Goal: Task Accomplishment & Management: Manage account settings

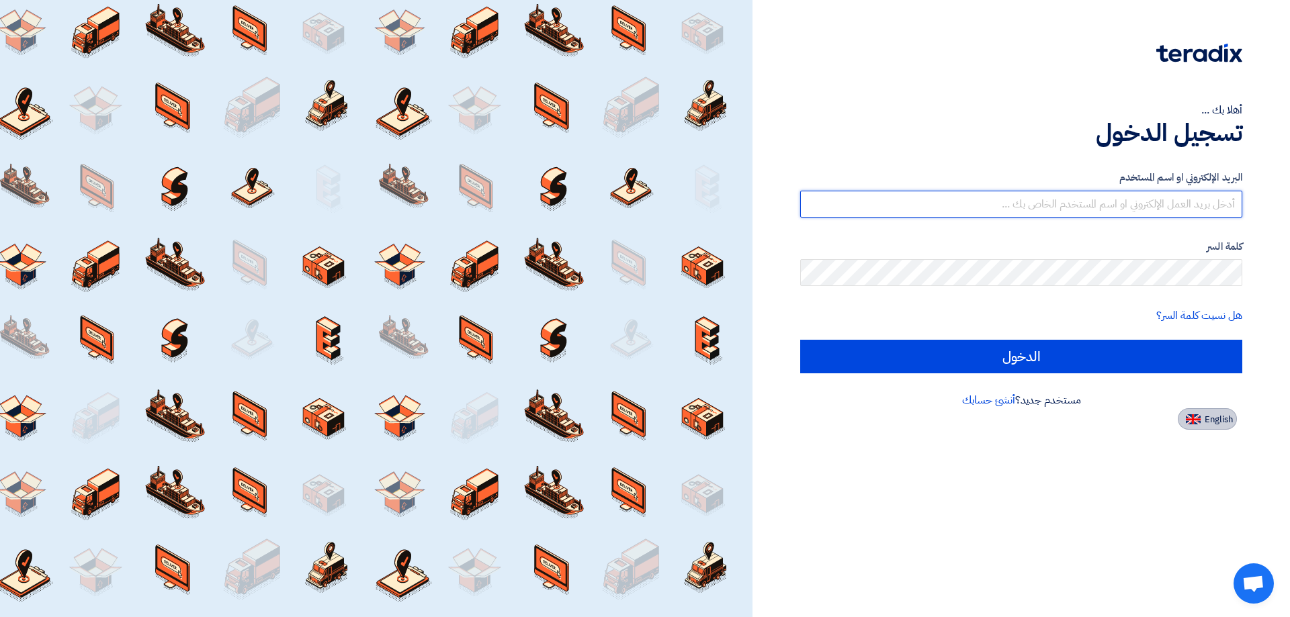
type input "[EMAIL_ADDRESS][DOMAIN_NAME]"
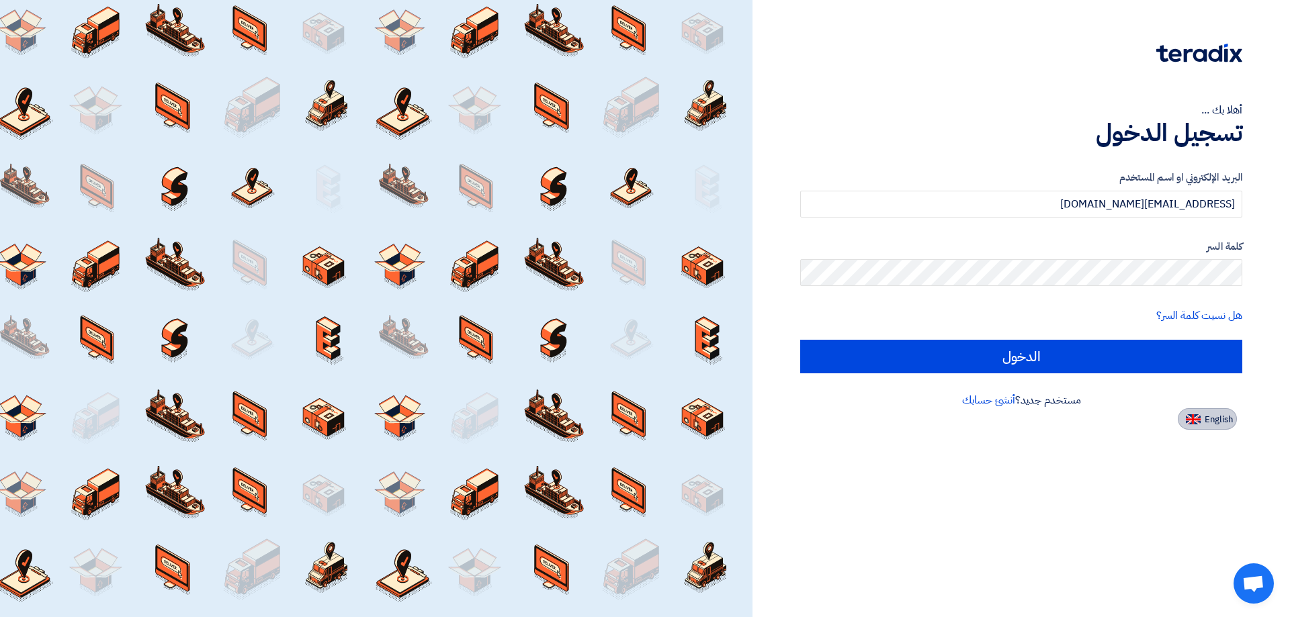
click at [1210, 417] on span "English" at bounding box center [1219, 419] width 28 height 9
type input "Sign in"
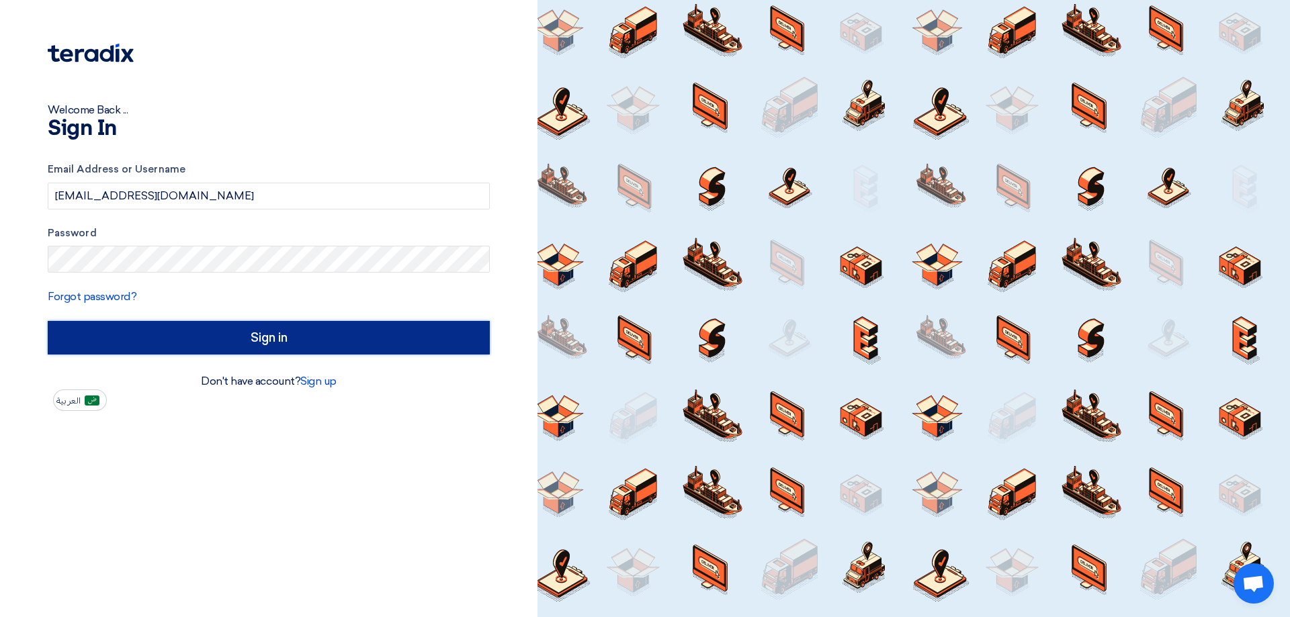
click at [287, 342] on input "Sign in" at bounding box center [269, 338] width 442 height 34
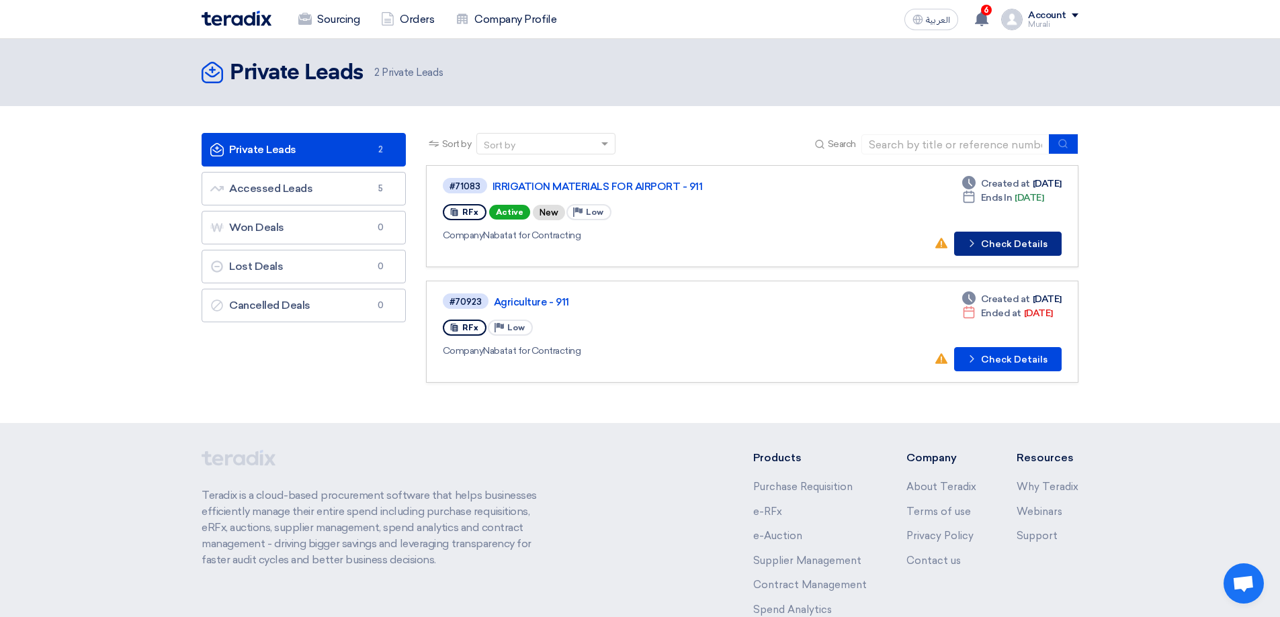
click at [1016, 244] on button "Check details Check Details" at bounding box center [1007, 244] width 107 height 24
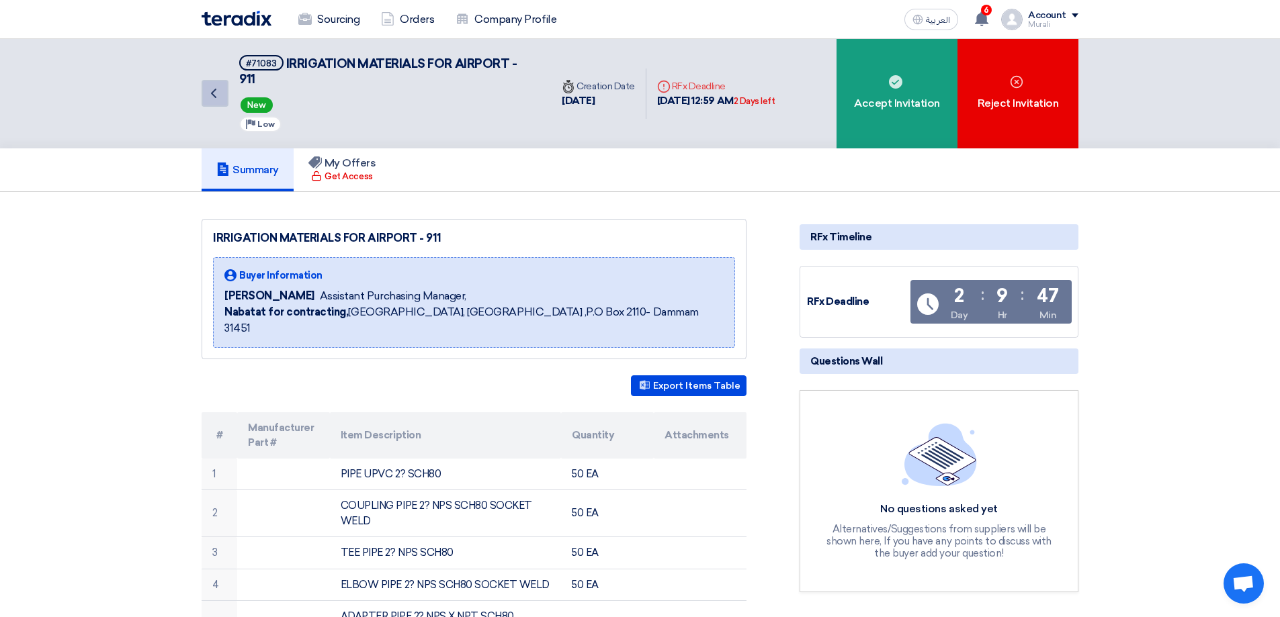
click at [216, 99] on icon "Back" at bounding box center [214, 93] width 16 height 16
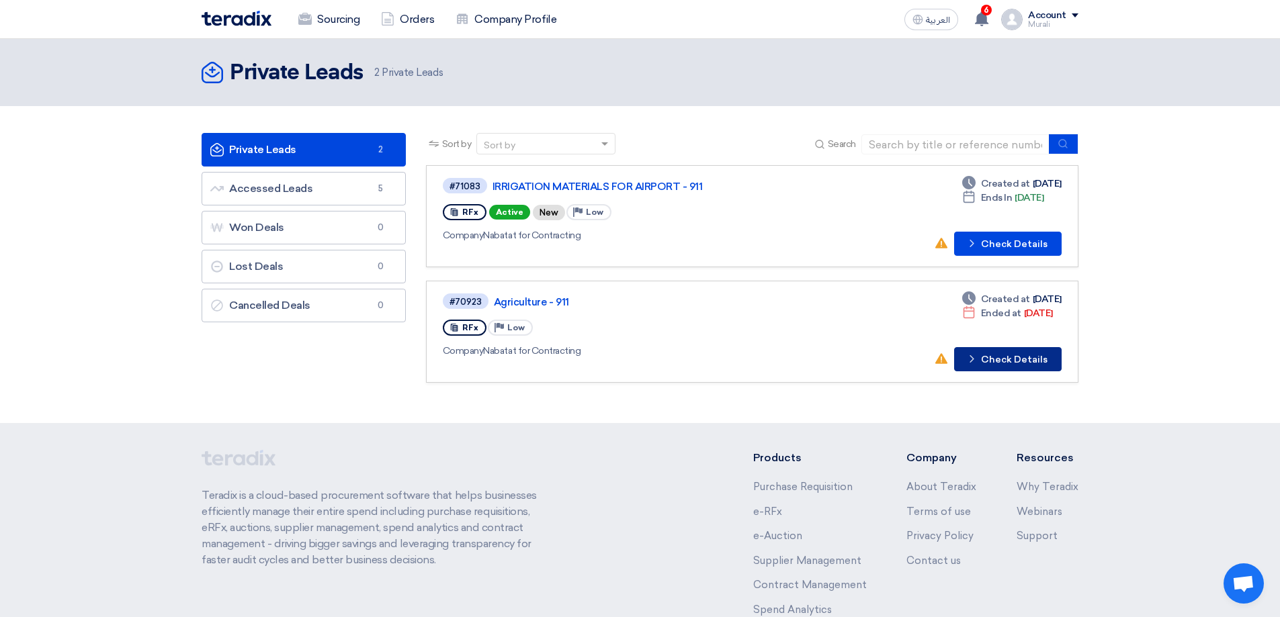
click at [1009, 358] on button "Check details Check Details" at bounding box center [1007, 359] width 107 height 24
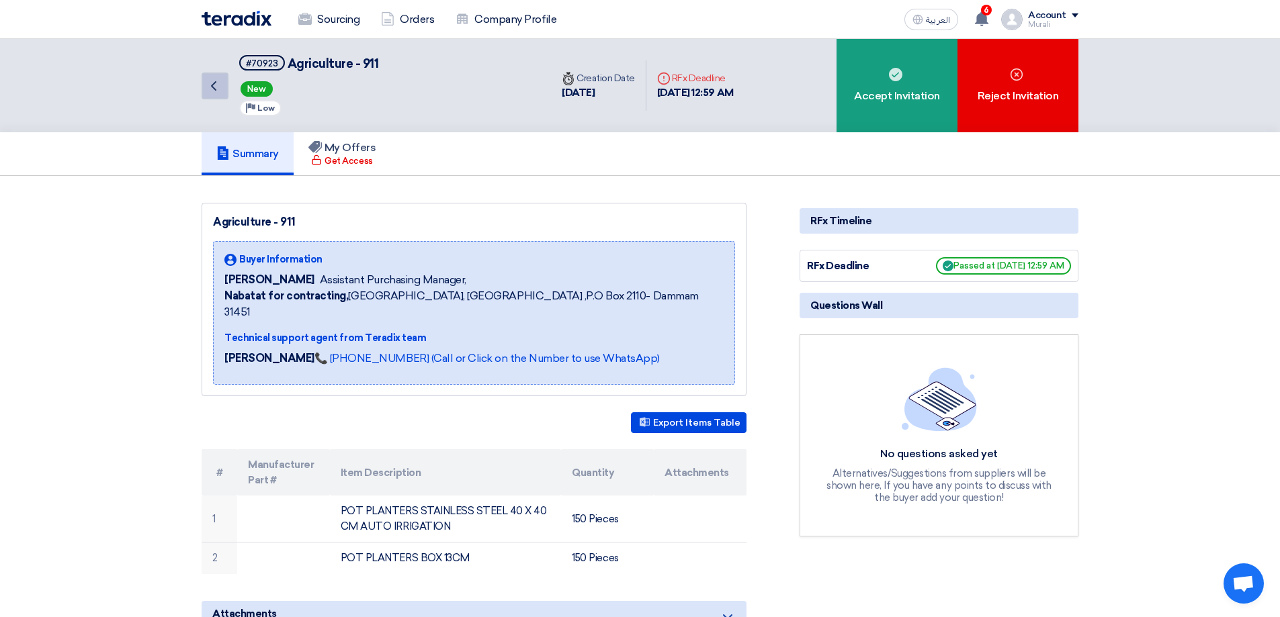
click at [209, 89] on icon "Back" at bounding box center [214, 86] width 16 height 16
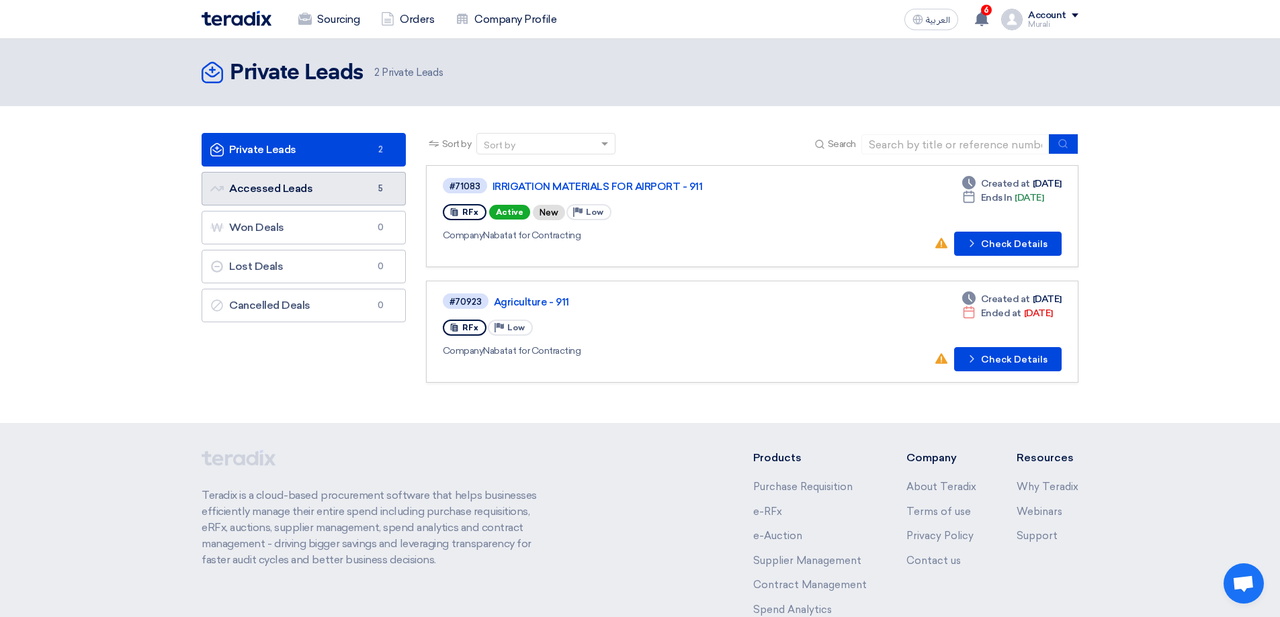
click at [300, 185] on link "Accessed Leads Accessed Leads 5" at bounding box center [304, 189] width 204 height 34
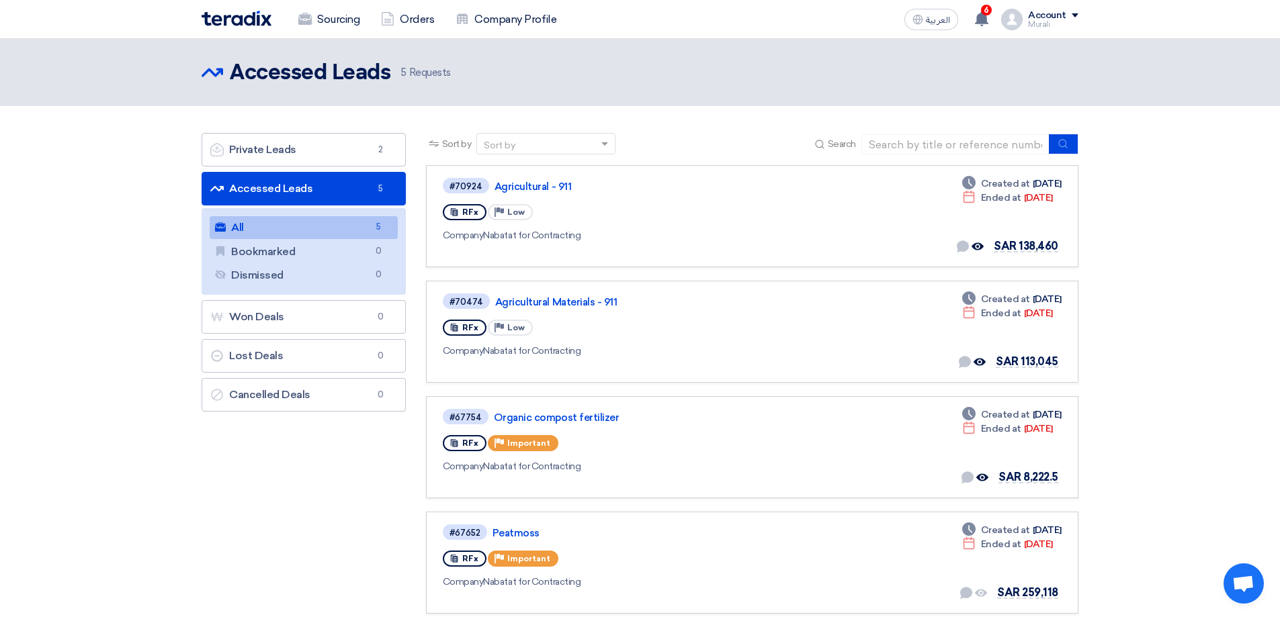
click at [1059, 19] on div "Account" at bounding box center [1047, 15] width 38 height 11
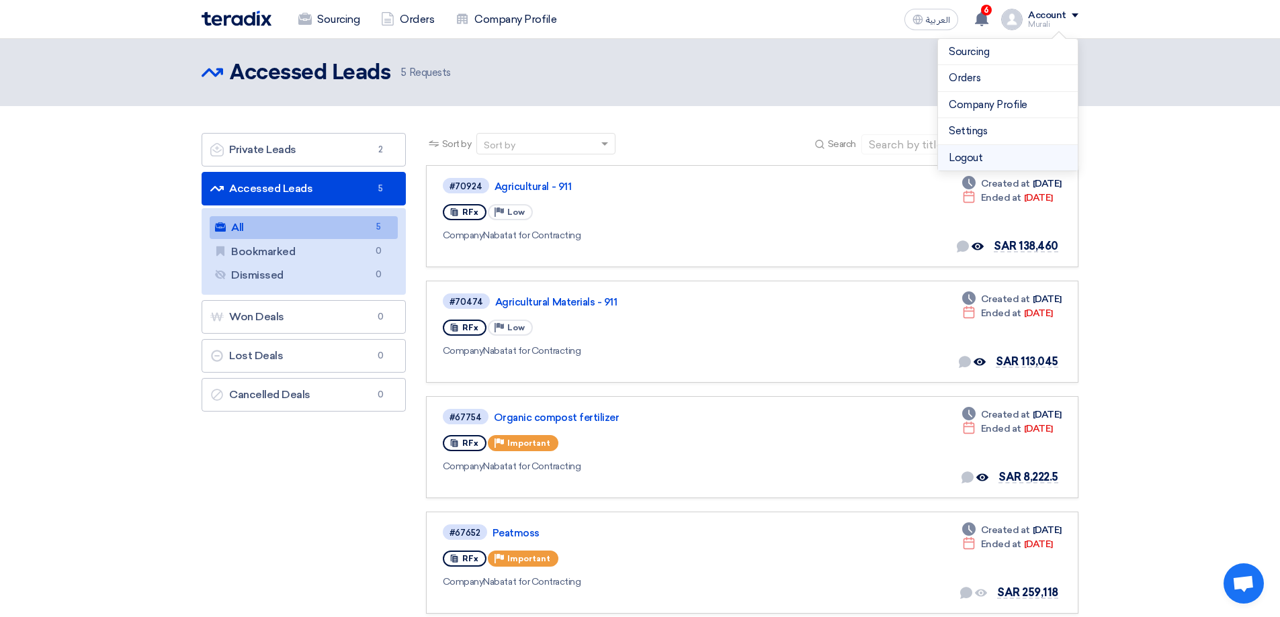
click at [974, 154] on li "Logout" at bounding box center [1008, 158] width 140 height 26
